Goal: Use online tool/utility

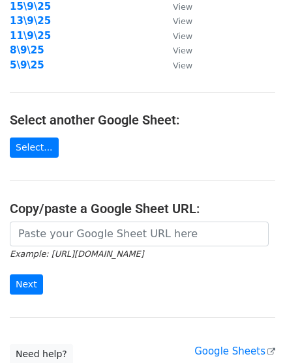
scroll to position [244, 0]
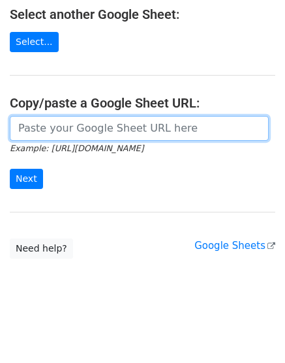
drag, startPoint x: 109, startPoint y: 129, endPoint x: 95, endPoint y: 140, distance: 17.6
click at [109, 129] on input "url" at bounding box center [139, 128] width 259 height 25
paste input "https://docs.google.com/spreadsheets/d/1YEs5CS-be6RAwM6dParG9twgEIU3hnBFzaQCQJn…"
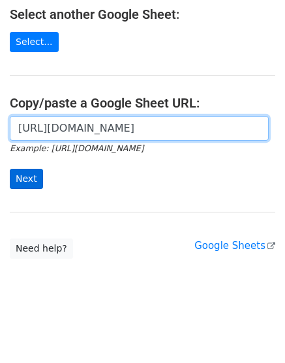
scroll to position [0, 283]
type input "https://docs.google.com/spreadsheets/d/1YEs5CS-be6RAwM6dParG9twgEIU3hnBFzaQCQJn…"
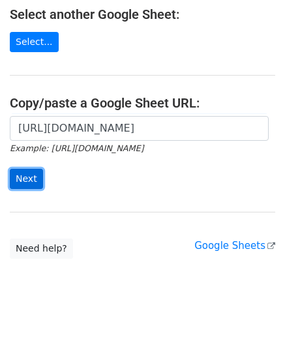
click at [23, 178] on input "Next" at bounding box center [26, 179] width 33 height 20
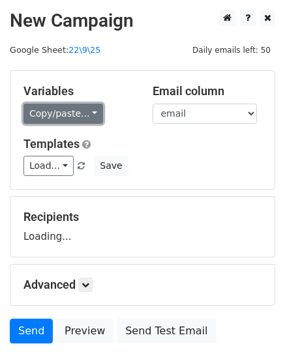
click at [81, 119] on link "Copy/paste..." at bounding box center [62, 114] width 79 height 20
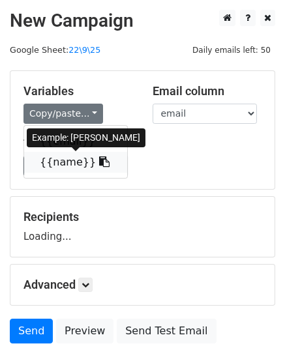
click at [65, 163] on link "{{name}}" at bounding box center [75, 162] width 103 height 21
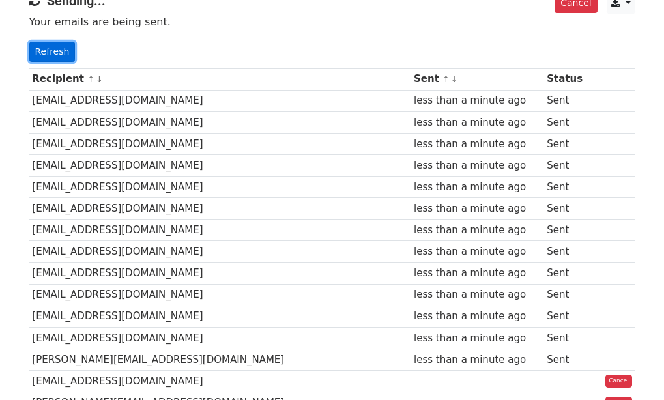
click at [44, 44] on link "Refresh" at bounding box center [52, 52] width 46 height 20
